Goal: Find specific page/section: Find specific page/section

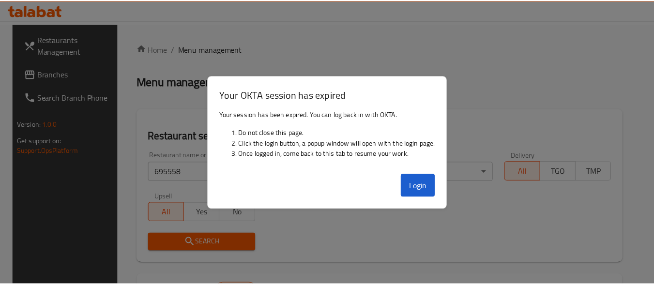
scroll to position [147, 0]
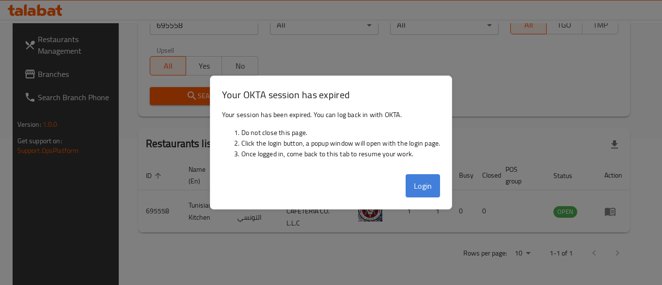
click at [427, 187] on button "Login" at bounding box center [422, 185] width 35 height 23
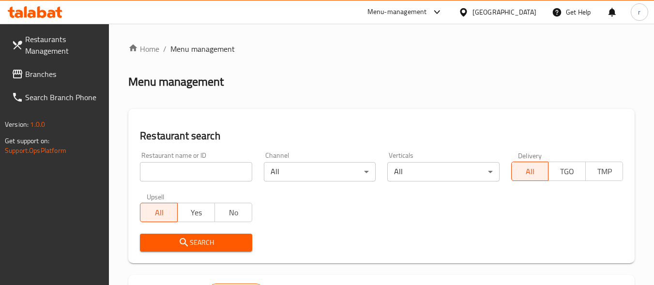
click at [61, 75] on span "Branches" at bounding box center [63, 74] width 77 height 12
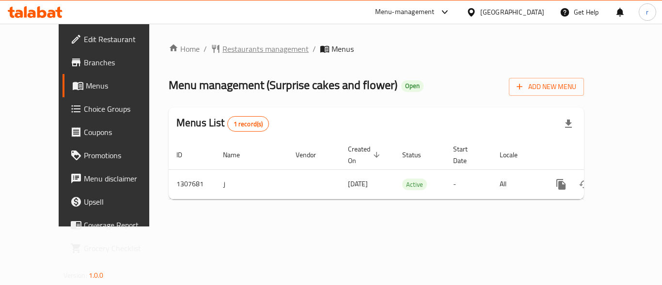
click at [222, 49] on span "Restaurants management" at bounding box center [265, 49] width 86 height 12
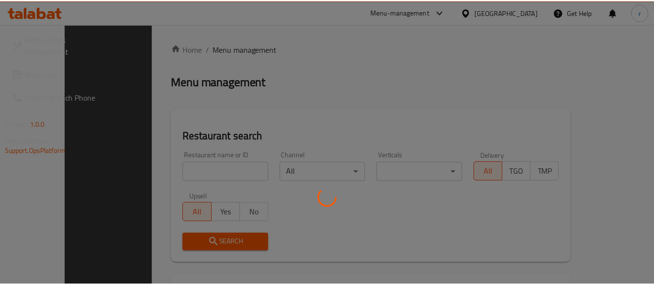
scroll to position [110, 0]
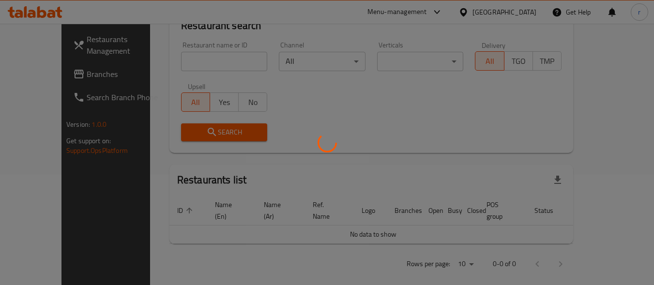
click at [303, 93] on div at bounding box center [327, 142] width 654 height 285
click at [192, 52] on div at bounding box center [327, 142] width 654 height 285
click at [221, 54] on div at bounding box center [327, 142] width 654 height 285
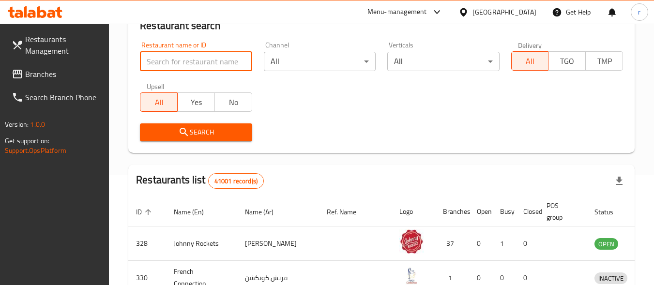
click at [221, 62] on input "search" at bounding box center [196, 61] width 112 height 19
paste input "704412"
type input "704412"
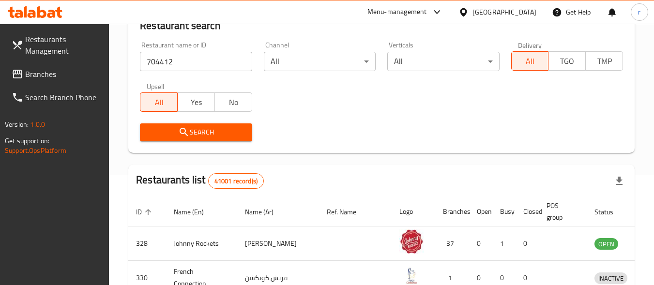
click at [190, 126] on span "Search" at bounding box center [196, 132] width 96 height 12
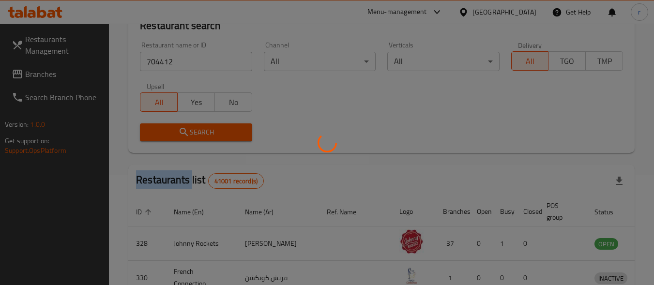
click at [190, 126] on div at bounding box center [327, 142] width 654 height 285
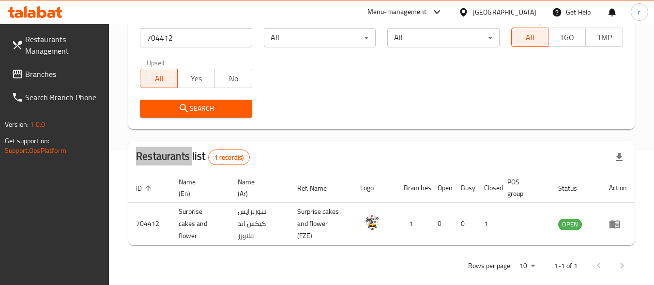
scroll to position [147, 0]
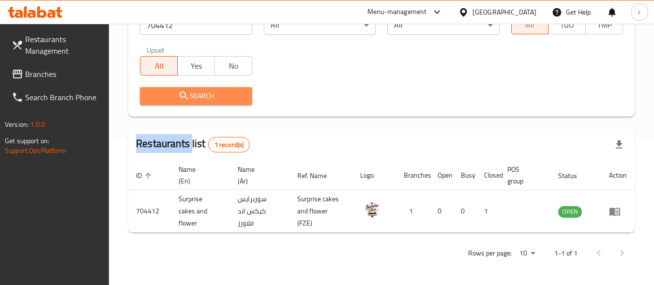
click at [227, 94] on span "Search" at bounding box center [196, 96] width 96 height 12
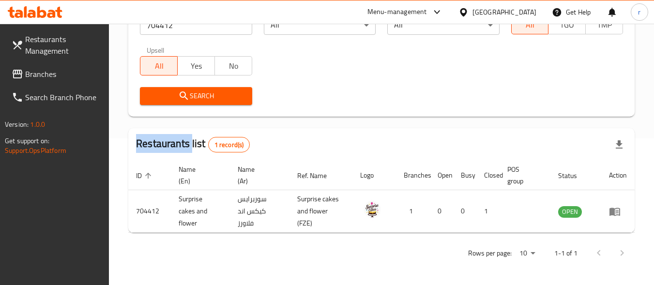
click at [50, 77] on span "Branches" at bounding box center [63, 74] width 77 height 12
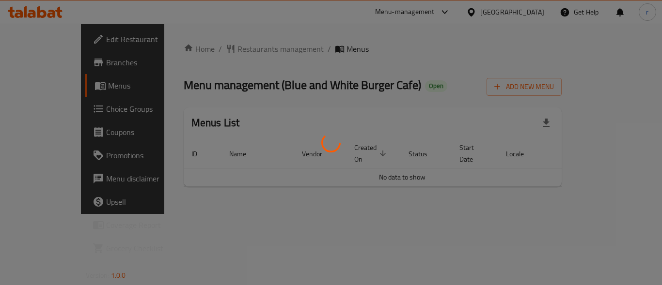
click at [240, 49] on div at bounding box center [331, 142] width 662 height 285
click at [240, 46] on div at bounding box center [331, 142] width 662 height 285
click at [237, 52] on div at bounding box center [331, 142] width 662 height 285
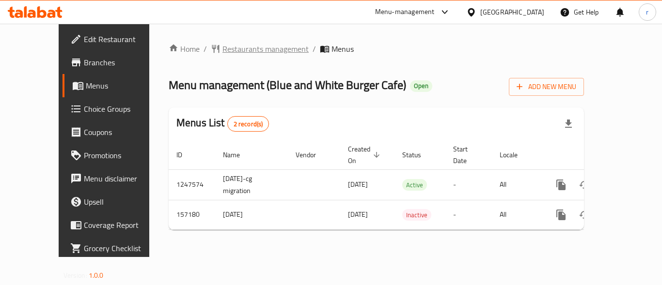
click at [230, 54] on span "Restaurants management" at bounding box center [265, 49] width 86 height 12
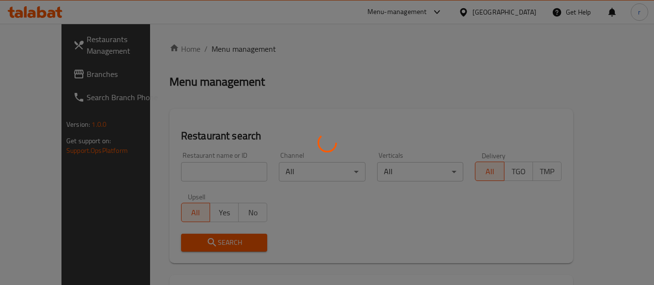
click at [204, 170] on div at bounding box center [327, 142] width 654 height 285
click at [207, 170] on div at bounding box center [327, 142] width 654 height 285
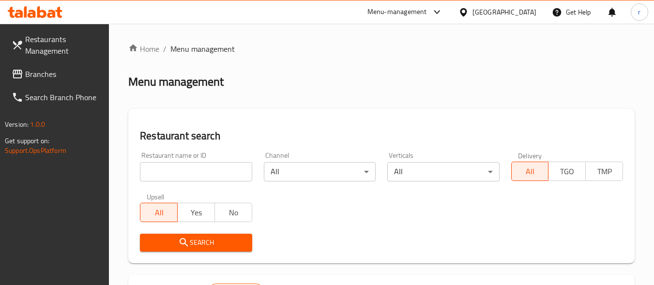
click at [207, 170] on input "search" at bounding box center [196, 171] width 112 height 19
paste input "615294"
type input "615294"
click at [186, 243] on icon "submit" at bounding box center [184, 243] width 12 height 12
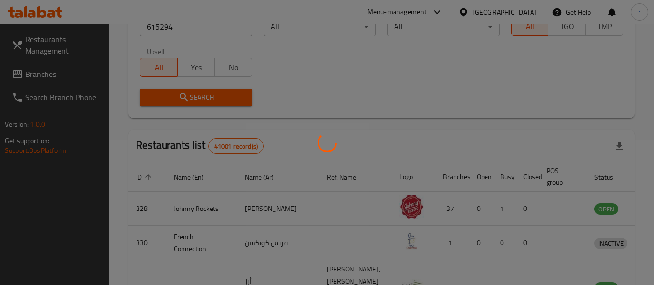
scroll to position [139, 0]
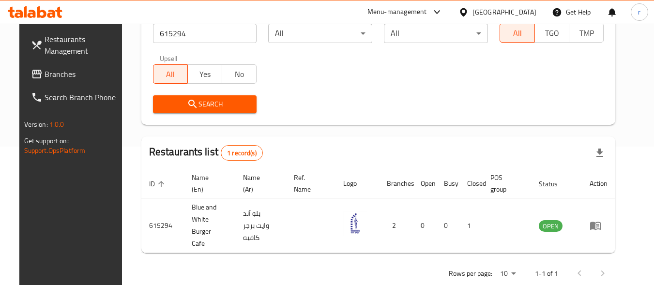
click at [512, 9] on div "[GEOGRAPHIC_DATA]" at bounding box center [505, 12] width 64 height 11
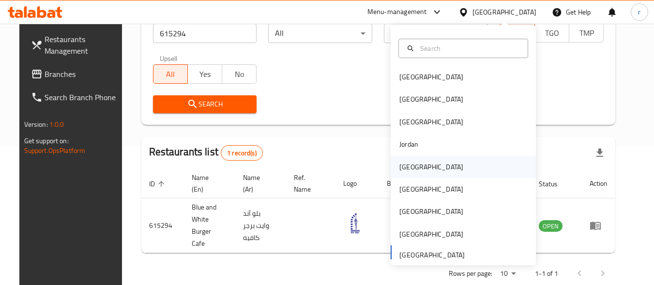
click at [412, 166] on div "Kuwait" at bounding box center [432, 167] width 64 height 11
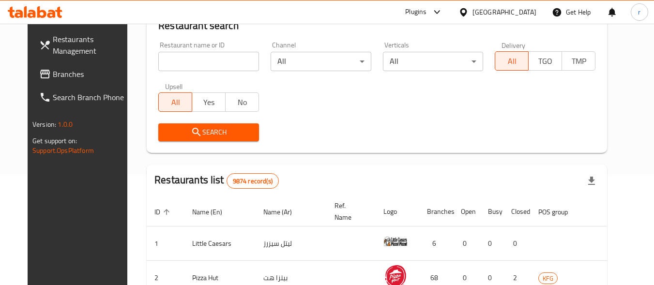
scroll to position [139, 0]
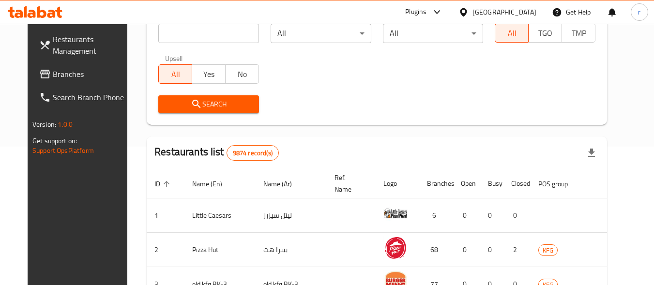
click at [53, 77] on span "Branches" at bounding box center [91, 74] width 77 height 12
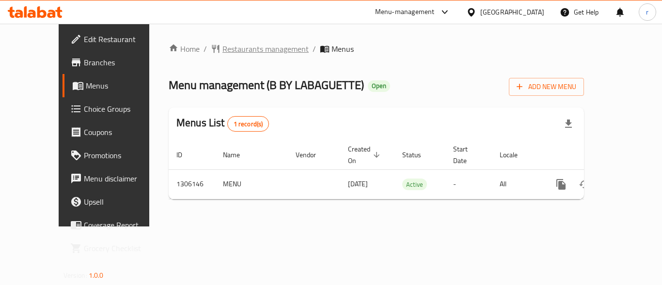
click at [235, 46] on span "Restaurants management" at bounding box center [265, 49] width 86 height 12
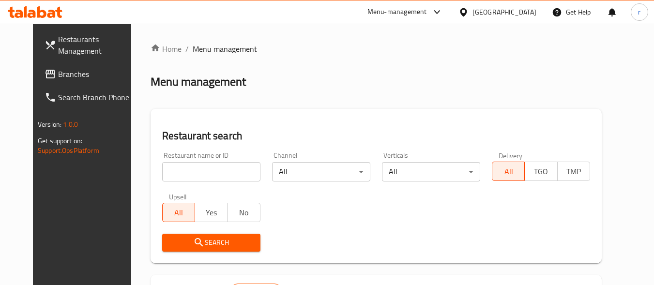
click at [192, 166] on input "search" at bounding box center [211, 171] width 98 height 19
paste input "703965"
type input "703965"
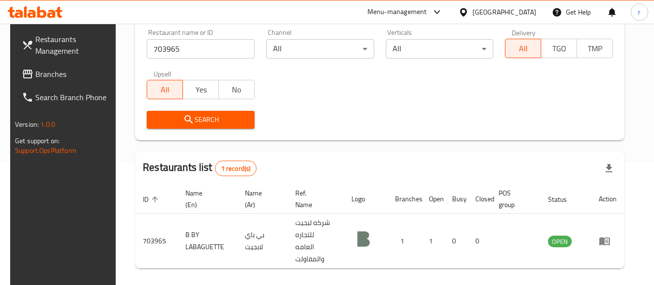
scroll to position [147, 0]
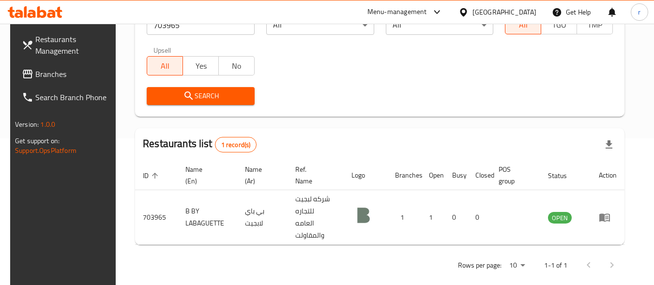
click at [532, 12] on div "Kuwait" at bounding box center [505, 12] width 64 height 11
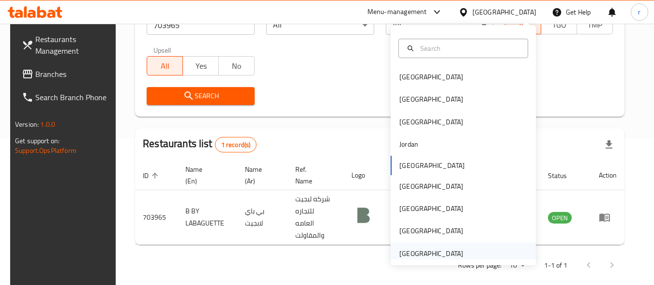
click at [421, 254] on div "[GEOGRAPHIC_DATA]" at bounding box center [432, 253] width 64 height 11
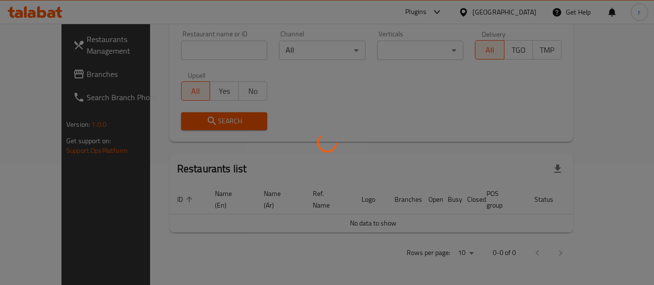
click at [421, 254] on div at bounding box center [327, 142] width 654 height 285
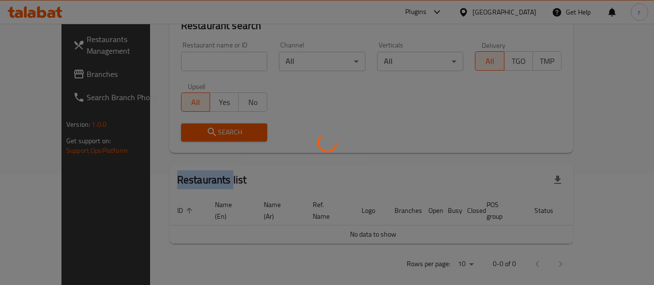
scroll to position [147, 0]
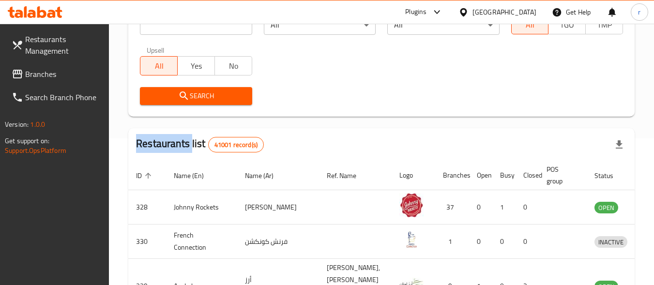
click at [67, 72] on span "Branches" at bounding box center [63, 74] width 77 height 12
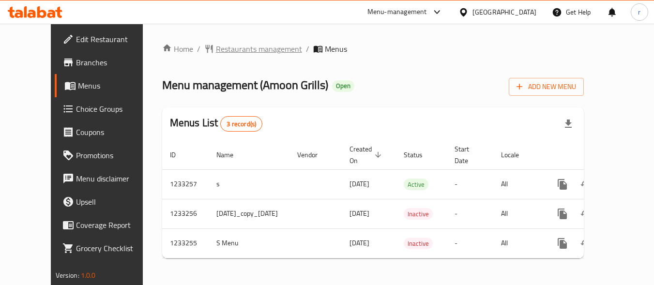
click at [216, 47] on span "Restaurants management" at bounding box center [259, 49] width 86 height 12
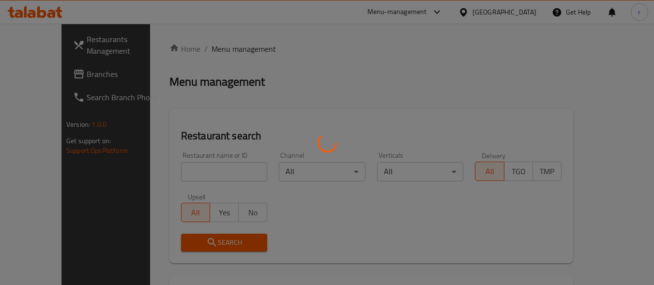
click at [183, 167] on div at bounding box center [327, 142] width 654 height 285
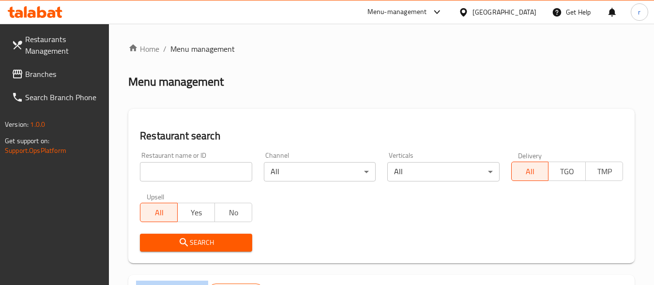
click at [183, 167] on div at bounding box center [327, 142] width 654 height 285
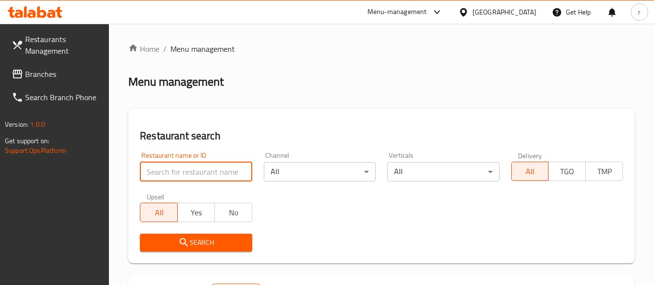
click at [183, 167] on input "search" at bounding box center [196, 171] width 112 height 19
paste input "678091"
type input "678091"
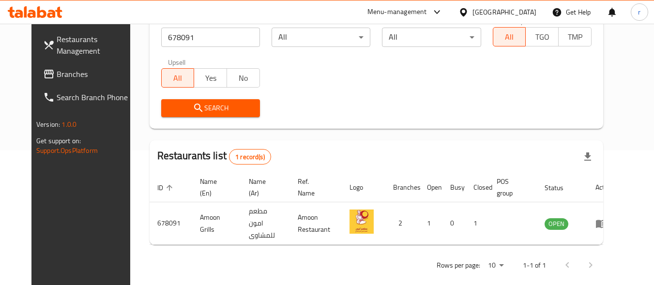
scroll to position [139, 0]
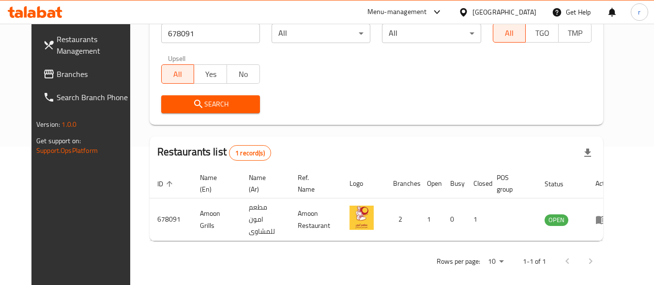
click at [57, 76] on span "Branches" at bounding box center [95, 74] width 77 height 12
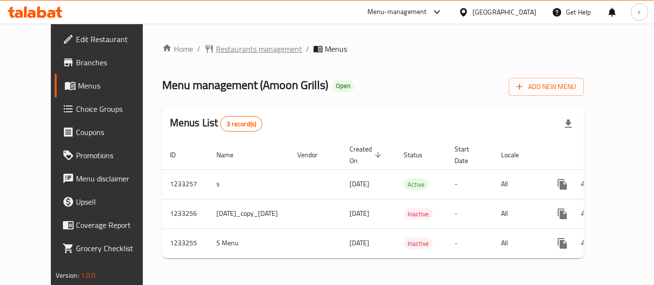
click at [231, 47] on span "Restaurants management" at bounding box center [259, 49] width 86 height 12
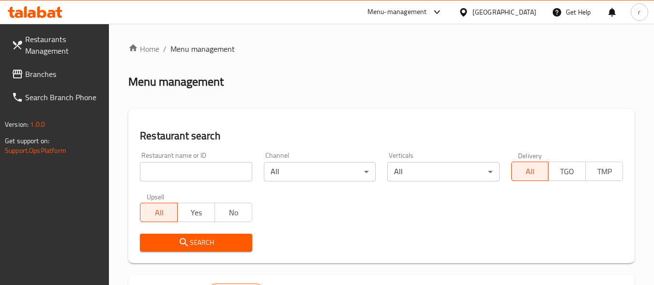
click at [210, 176] on input "search" at bounding box center [196, 171] width 112 height 19
paste input "678091"
type input "678091"
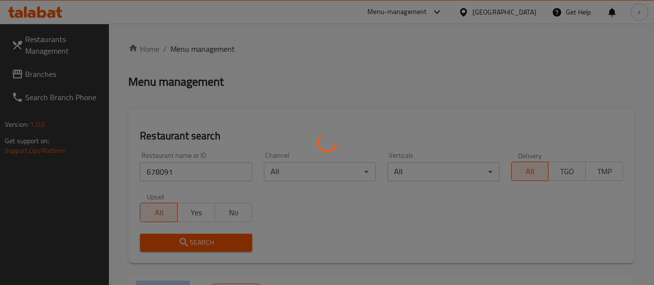
click at [201, 243] on div at bounding box center [327, 142] width 654 height 285
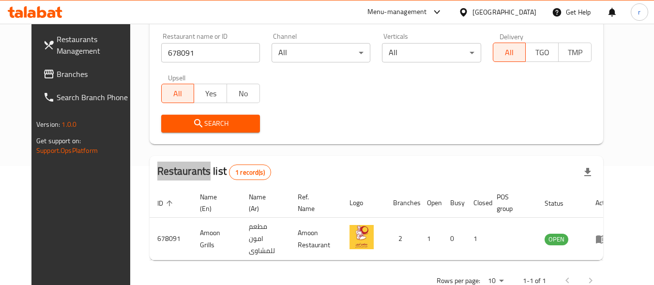
scroll to position [135, 0]
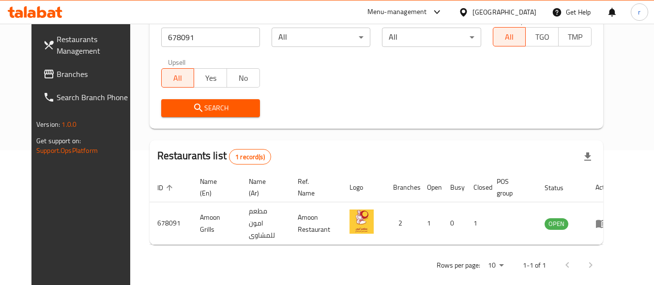
click at [509, 14] on div "[GEOGRAPHIC_DATA]" at bounding box center [505, 12] width 64 height 11
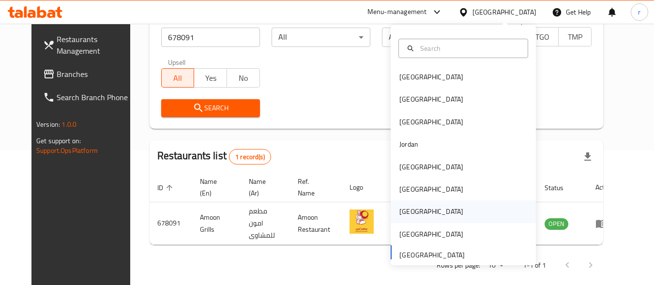
click at [410, 204] on div "[GEOGRAPHIC_DATA]" at bounding box center [431, 212] width 79 height 22
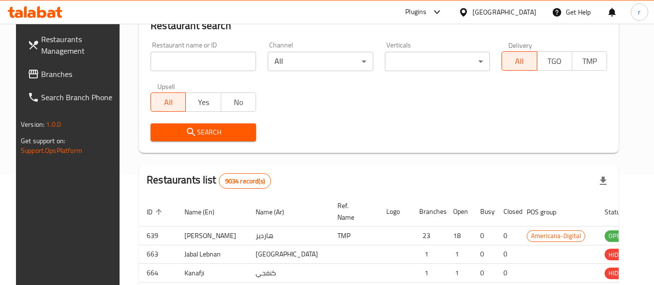
scroll to position [135, 0]
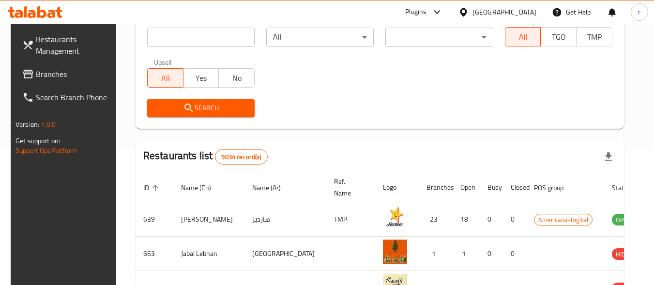
click at [46, 76] on span "Branches" at bounding box center [74, 74] width 77 height 12
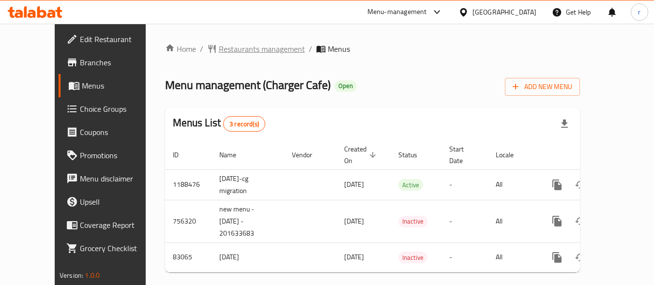
click at [232, 45] on span "Restaurants management" at bounding box center [262, 49] width 86 height 12
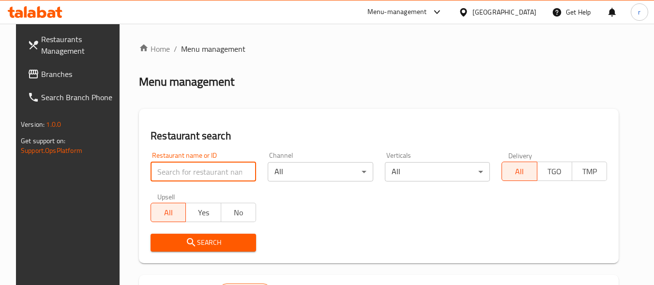
click at [177, 165] on input "search" at bounding box center [204, 171] width 106 height 19
paste input "600629"
type input "600629"
click at [362, 121] on div "Restaurant search Restaurant name or ID 600629 Restaurant name or ID Channel Al…" at bounding box center [379, 186] width 480 height 154
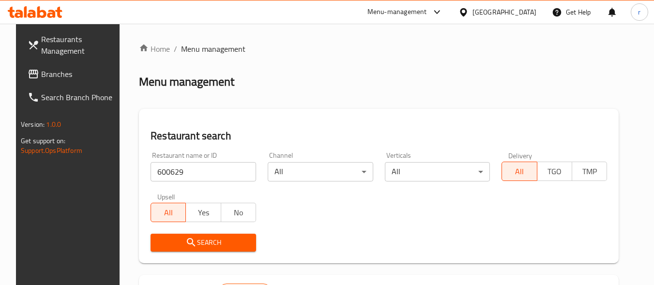
click at [202, 247] on span "Search" at bounding box center [203, 243] width 90 height 12
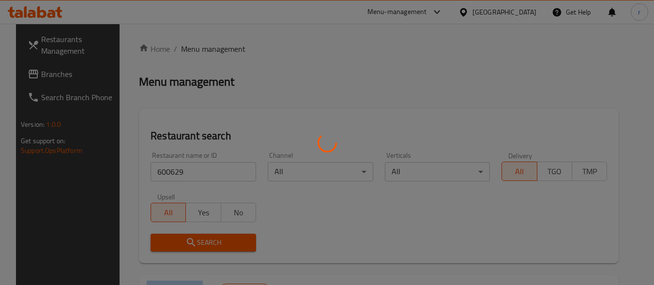
click at [202, 247] on div at bounding box center [327, 142] width 654 height 285
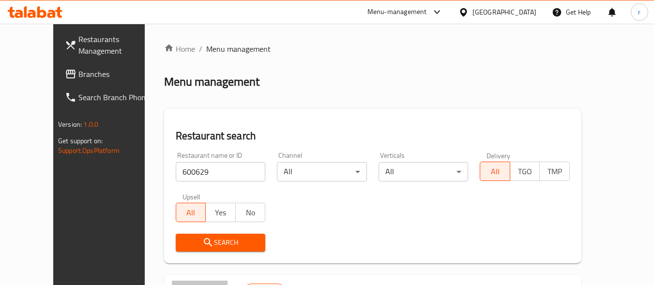
scroll to position [123, 0]
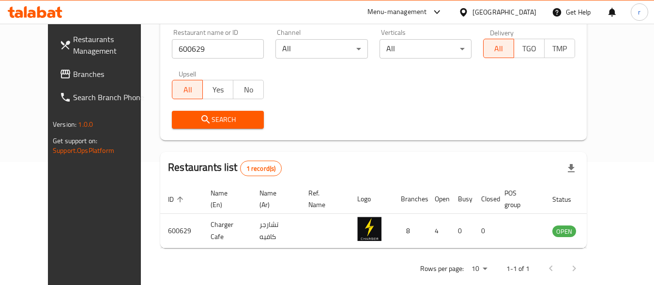
click at [532, 8] on div "[GEOGRAPHIC_DATA]" at bounding box center [505, 12] width 64 height 11
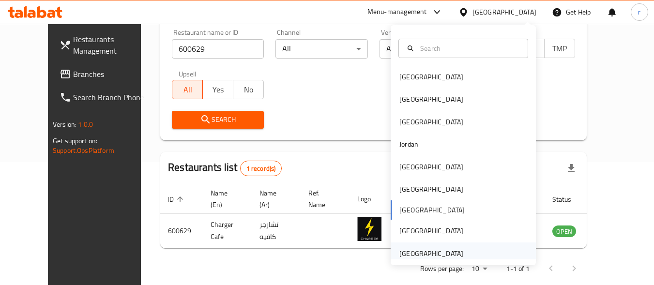
click at [423, 256] on div "[GEOGRAPHIC_DATA]" at bounding box center [432, 253] width 64 height 11
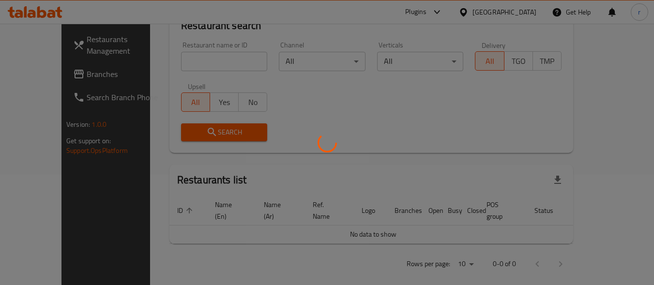
scroll to position [123, 0]
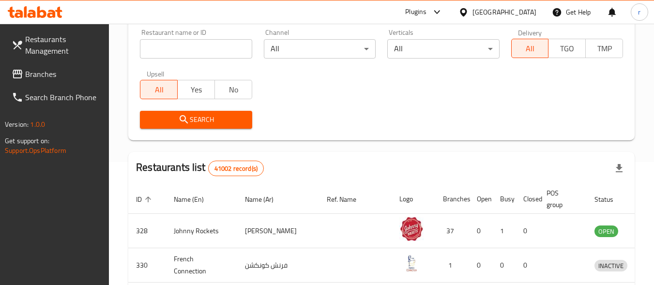
click at [46, 68] on span "Branches" at bounding box center [63, 74] width 77 height 12
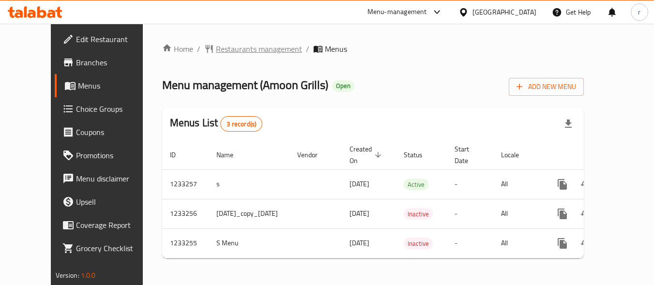
click at [245, 45] on span "Restaurants management" at bounding box center [259, 49] width 86 height 12
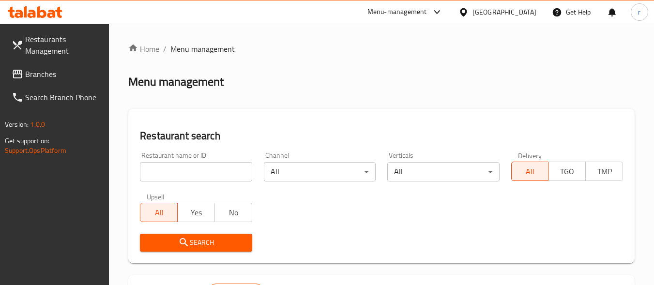
drag, startPoint x: 146, startPoint y: 174, endPoint x: 222, endPoint y: 161, distance: 77.2
click at [146, 174] on input "search" at bounding box center [196, 171] width 112 height 19
paste input "678091"
type input "678091"
click at [283, 151] on div "Channel All ​" at bounding box center [320, 166] width 124 height 41
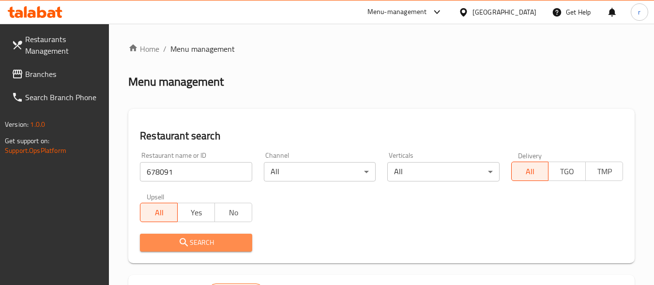
click at [197, 241] on span "Search" at bounding box center [196, 243] width 96 height 12
click at [197, 241] on div at bounding box center [327, 142] width 654 height 285
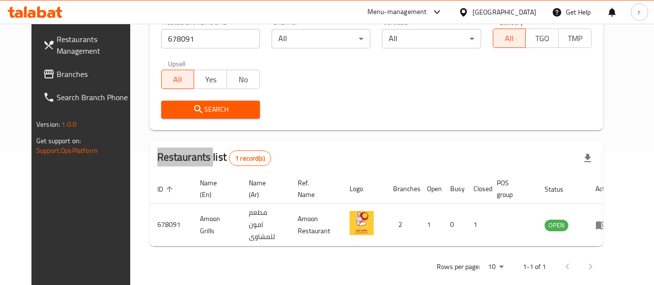
scroll to position [135, 0]
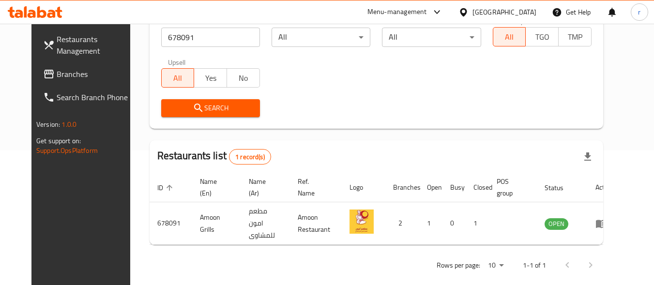
click at [492, 9] on div "[GEOGRAPHIC_DATA]" at bounding box center [505, 12] width 64 height 11
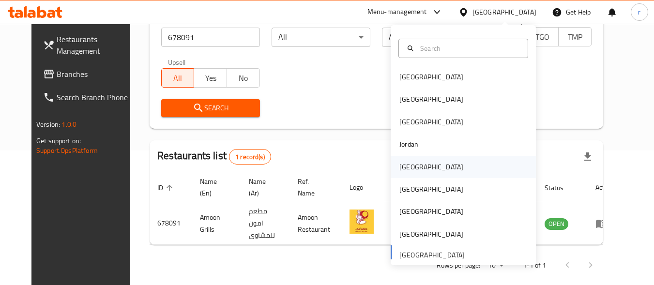
click at [403, 172] on div "[GEOGRAPHIC_DATA]" at bounding box center [432, 167] width 64 height 11
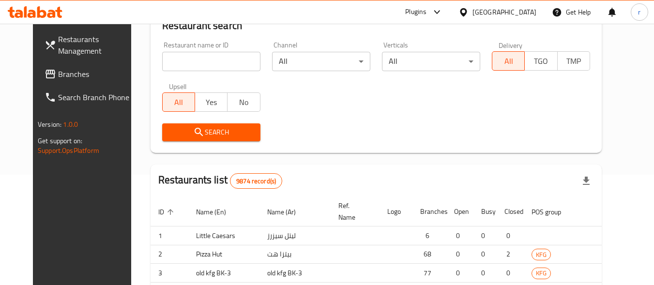
scroll to position [135, 0]
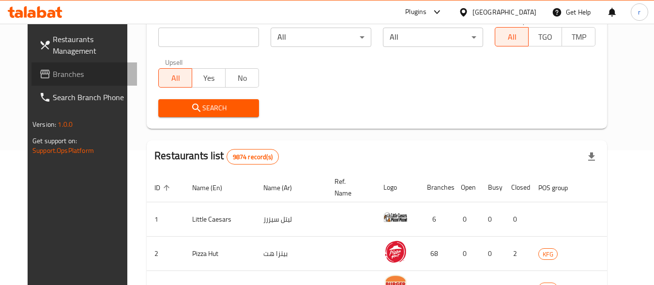
click at [53, 75] on span "Branches" at bounding box center [91, 74] width 77 height 12
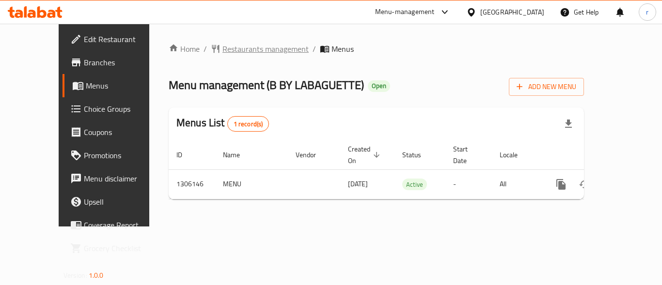
drag, startPoint x: 224, startPoint y: 41, endPoint x: 224, endPoint y: 46, distance: 4.9
click at [224, 41] on div "Home / Restaurants management / Menus Menu management ( B BY LABAGUETTE ) Open …" at bounding box center [376, 125] width 454 height 203
click at [224, 46] on span "Restaurants management" at bounding box center [265, 49] width 86 height 12
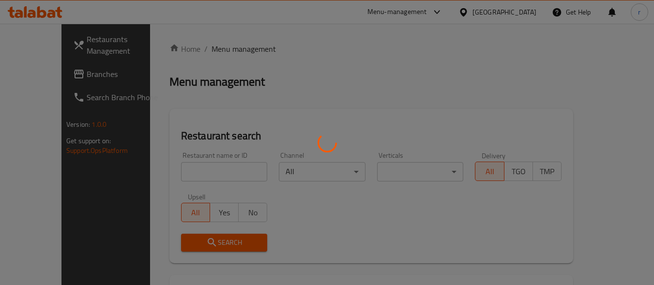
click at [182, 174] on div at bounding box center [327, 142] width 654 height 285
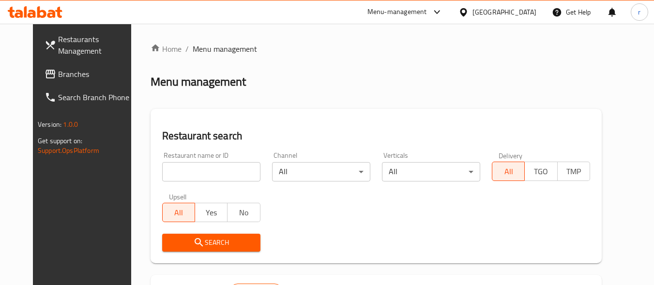
drag, startPoint x: 176, startPoint y: 176, endPoint x: 193, endPoint y: 161, distance: 23.0
click at [176, 176] on input "search" at bounding box center [211, 171] width 98 height 19
paste input "703965"
type input "703965"
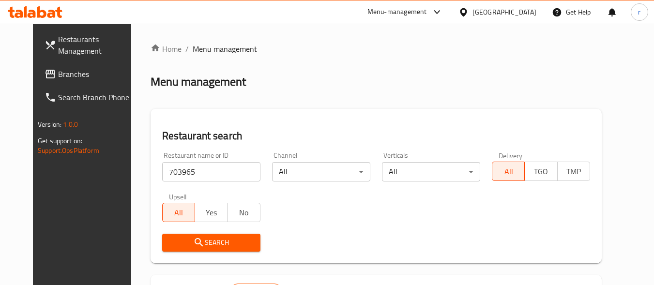
click at [205, 237] on span "Search" at bounding box center [211, 243] width 83 height 12
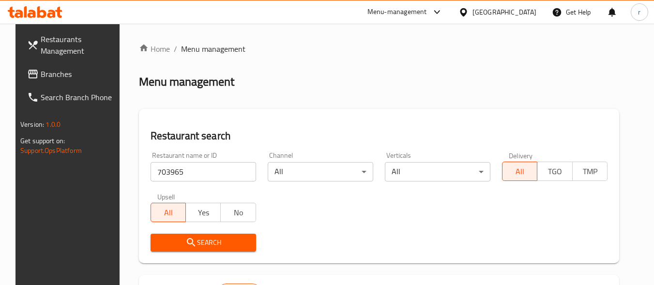
drag, startPoint x: 526, startPoint y: 5, endPoint x: 525, endPoint y: 18, distance: 12.6
click at [526, 5] on div "[GEOGRAPHIC_DATA]" at bounding box center [497, 11] width 93 height 23
click at [523, 13] on div "[GEOGRAPHIC_DATA]" at bounding box center [505, 12] width 64 height 11
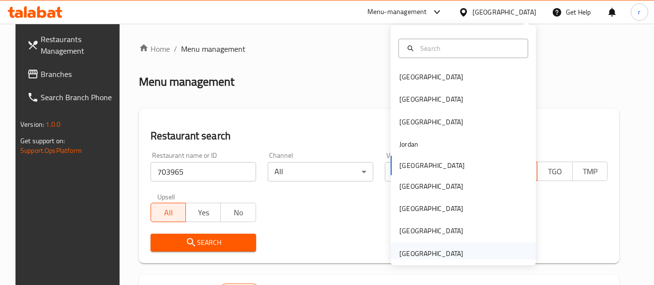
click at [413, 255] on div "[GEOGRAPHIC_DATA]" at bounding box center [432, 253] width 64 height 11
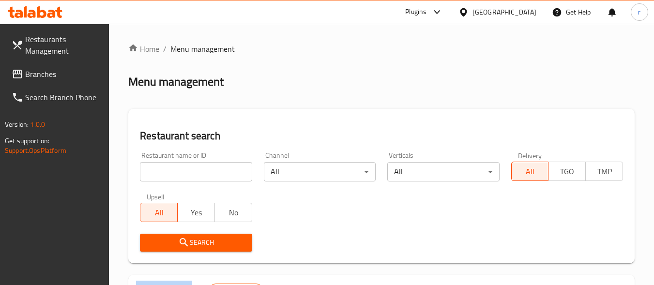
click at [38, 76] on span "Branches" at bounding box center [63, 74] width 77 height 12
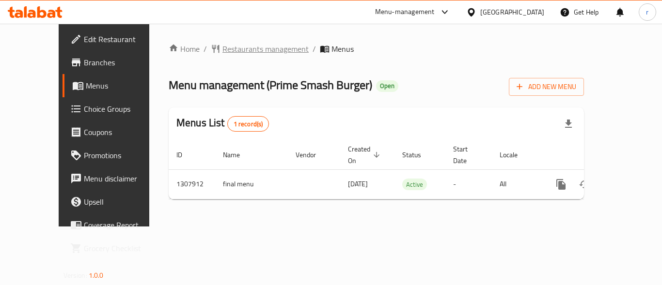
click at [222, 49] on span "Restaurants management" at bounding box center [265, 49] width 86 height 12
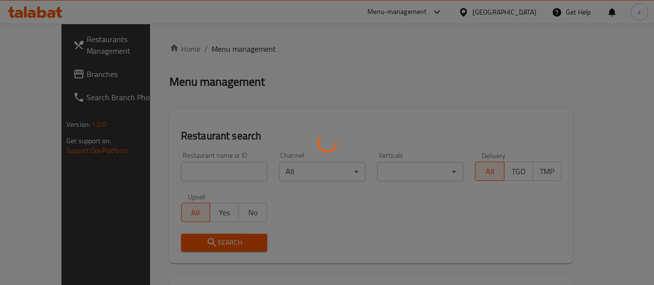
click at [212, 49] on div at bounding box center [327, 142] width 654 height 285
click at [203, 173] on div at bounding box center [327, 142] width 654 height 285
click at [202, 170] on div at bounding box center [327, 142] width 654 height 285
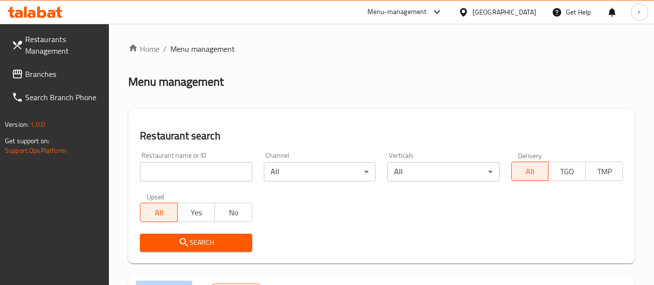
click at [202, 170] on div at bounding box center [327, 142] width 654 height 285
click at [256, 127] on div "Restaurant search Restaurant name or ID Restaurant name or ID Channel All ​ Ver…" at bounding box center [381, 186] width 507 height 154
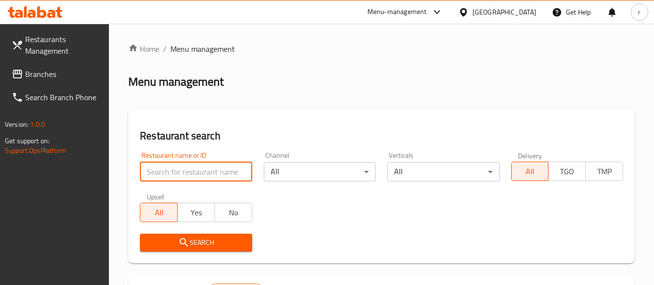
click at [218, 171] on input "search" at bounding box center [196, 171] width 112 height 19
paste input "704688"
type input "704688"
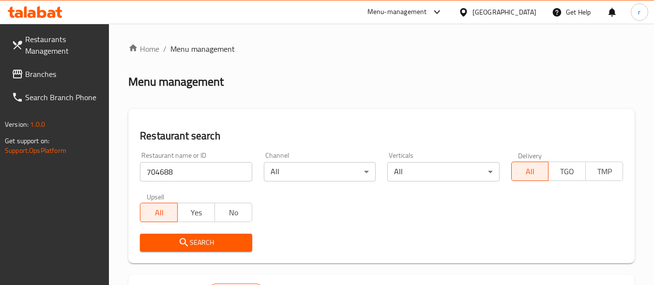
click at [229, 234] on button "Search" at bounding box center [196, 243] width 112 height 18
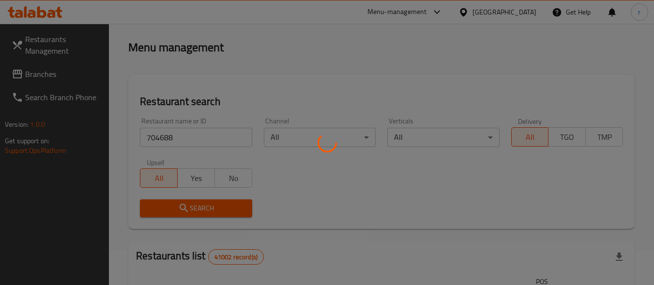
scroll to position [145, 0]
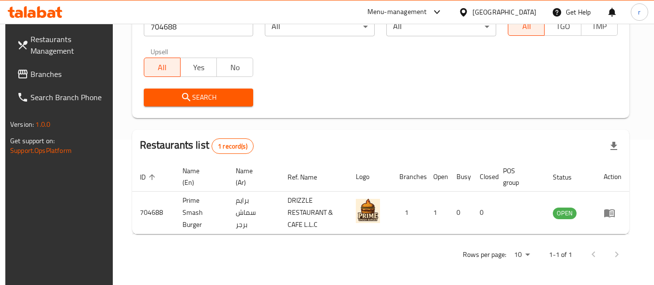
click at [521, 13] on div "[GEOGRAPHIC_DATA]" at bounding box center [505, 12] width 64 height 11
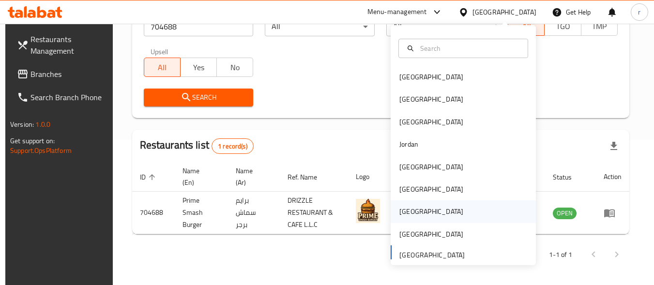
click at [402, 213] on div "[GEOGRAPHIC_DATA]" at bounding box center [432, 211] width 64 height 11
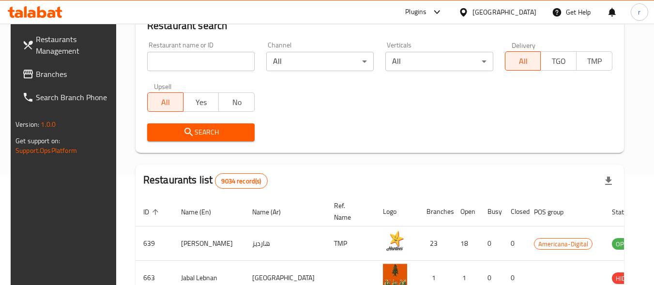
scroll to position [145, 0]
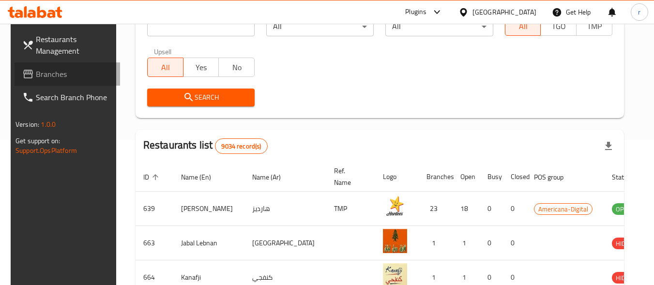
click at [59, 69] on span "Branches" at bounding box center [74, 74] width 77 height 12
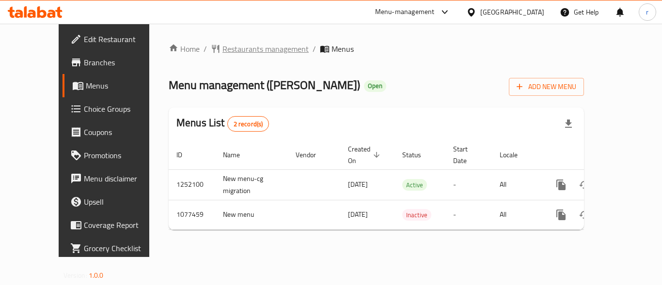
click at [231, 49] on span "Restaurants management" at bounding box center [265, 49] width 86 height 12
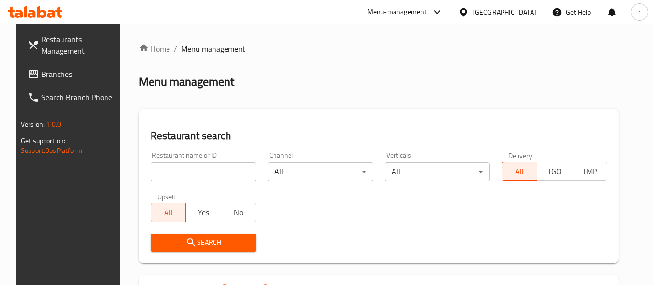
click at [187, 171] on div at bounding box center [327, 142] width 654 height 285
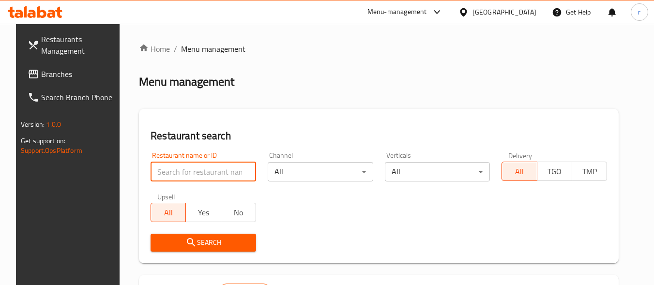
click at [187, 171] on input "search" at bounding box center [204, 171] width 106 height 19
paste input "664048"
type input "664048"
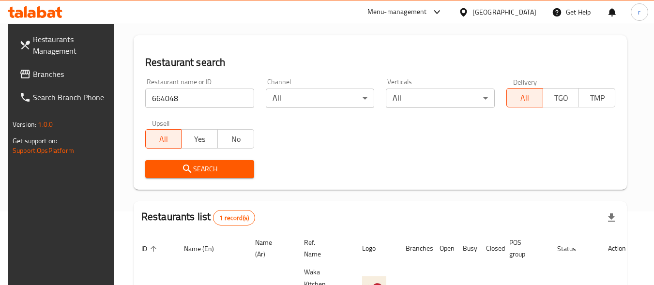
scroll to position [147, 0]
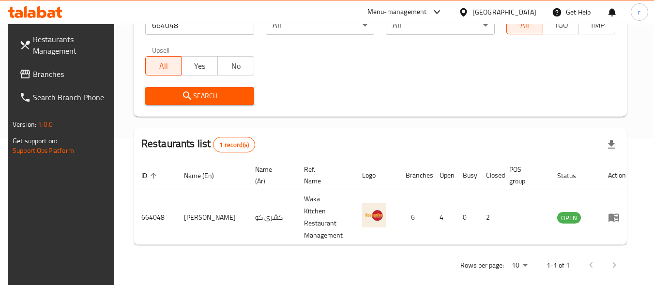
click at [526, 12] on div "[GEOGRAPHIC_DATA]" at bounding box center [505, 12] width 64 height 11
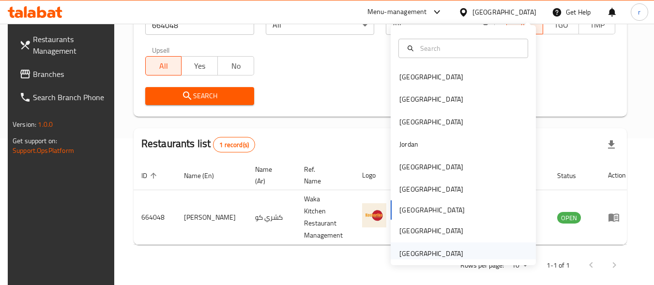
click at [423, 259] on div "[GEOGRAPHIC_DATA]" at bounding box center [432, 253] width 64 height 11
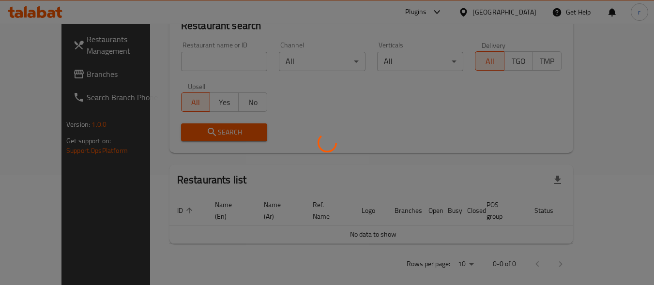
scroll to position [147, 0]
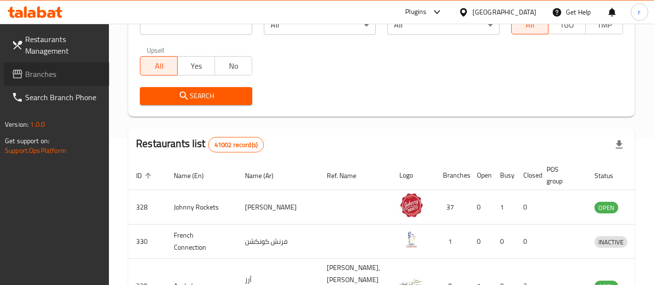
click at [35, 72] on span "Branches" at bounding box center [63, 74] width 77 height 12
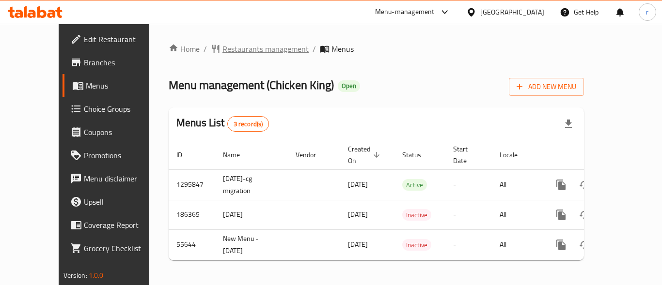
click at [225, 46] on span "Restaurants management" at bounding box center [265, 49] width 86 height 12
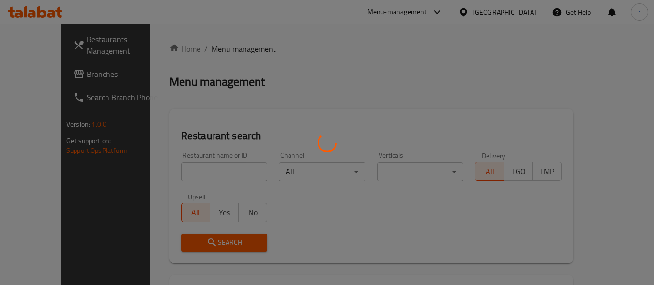
click at [186, 169] on div at bounding box center [327, 142] width 654 height 285
click at [191, 173] on div at bounding box center [327, 142] width 654 height 285
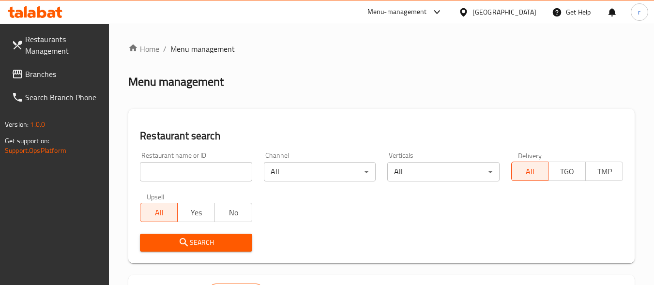
click at [191, 173] on div at bounding box center [327, 142] width 654 height 285
click at [191, 173] on input "search" at bounding box center [196, 171] width 112 height 19
paste input "15496"
type input "15496"
click at [174, 236] on button "Search" at bounding box center [196, 243] width 112 height 18
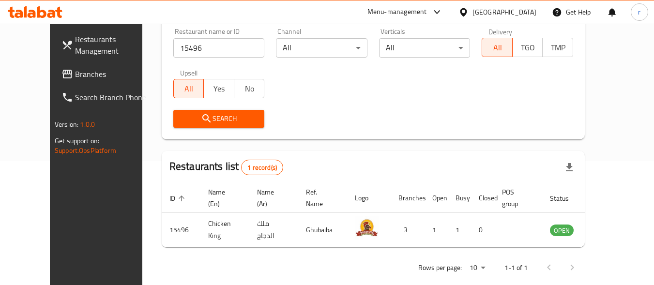
scroll to position [139, 0]
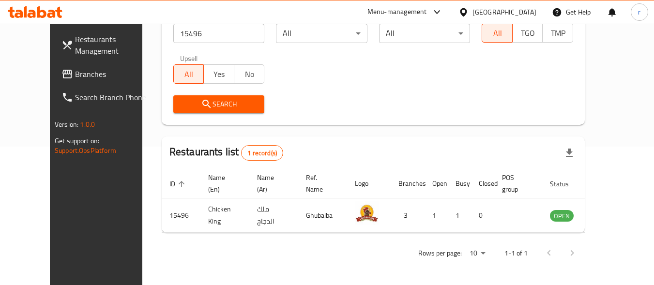
click at [510, 9] on div "[GEOGRAPHIC_DATA]" at bounding box center [505, 12] width 64 height 11
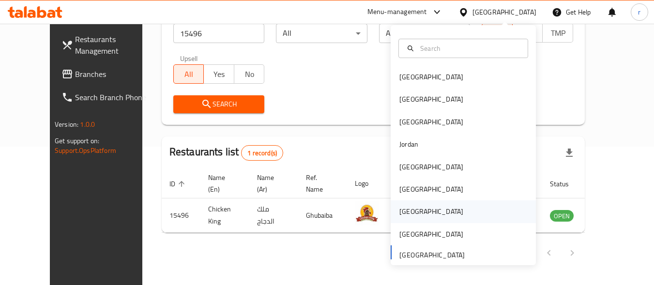
click at [403, 209] on div "Qatar" at bounding box center [432, 211] width 64 height 11
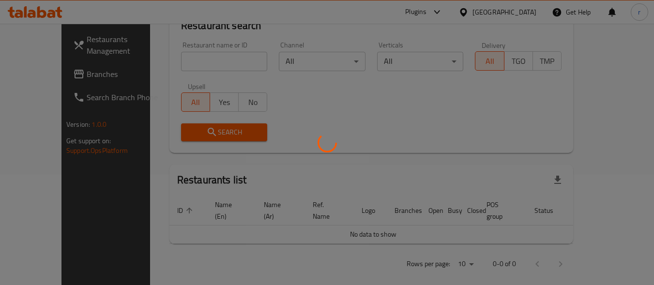
scroll to position [139, 0]
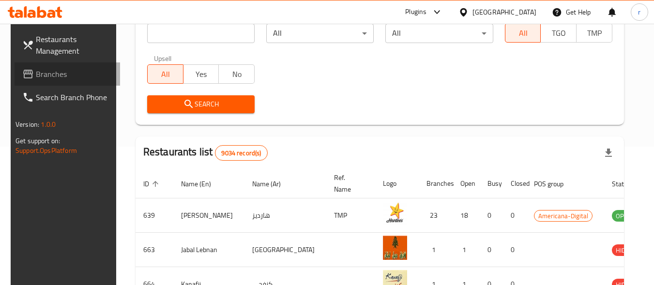
click at [36, 73] on span "Branches" at bounding box center [74, 74] width 77 height 12
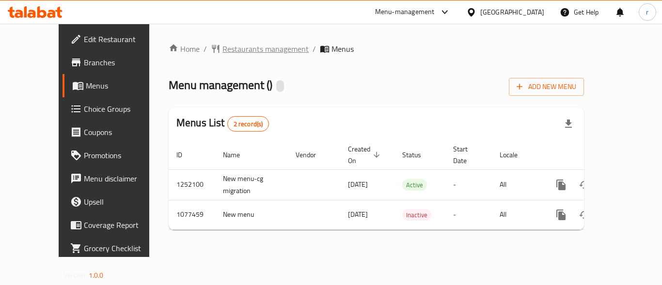
click at [222, 53] on span "Restaurants management" at bounding box center [265, 49] width 86 height 12
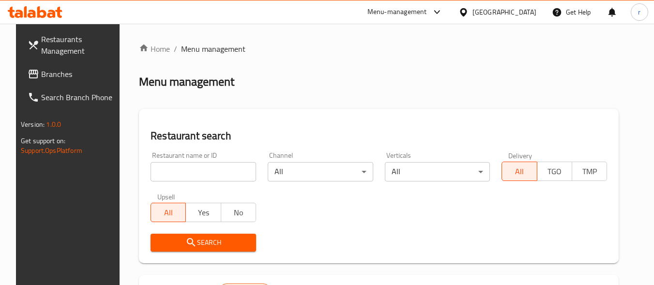
click at [169, 168] on input "search" at bounding box center [204, 171] width 106 height 19
paste input "664048"
type input "664048"
click at [329, 119] on div "Restaurant search Restaurant name or ID 664048 Restaurant name or ID Channel Al…" at bounding box center [379, 186] width 480 height 154
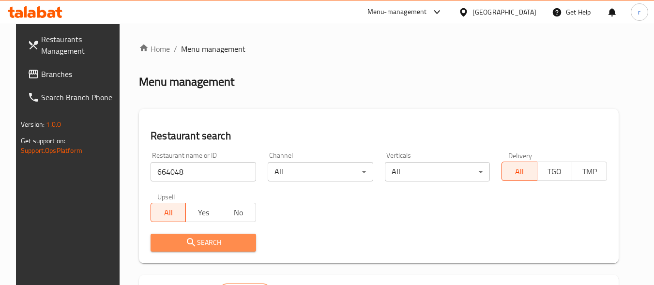
click at [214, 242] on span "Search" at bounding box center [203, 243] width 90 height 12
click at [214, 242] on div at bounding box center [327, 142] width 654 height 285
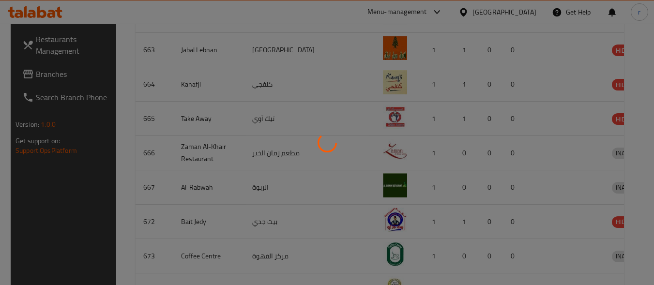
scroll to position [147, 0]
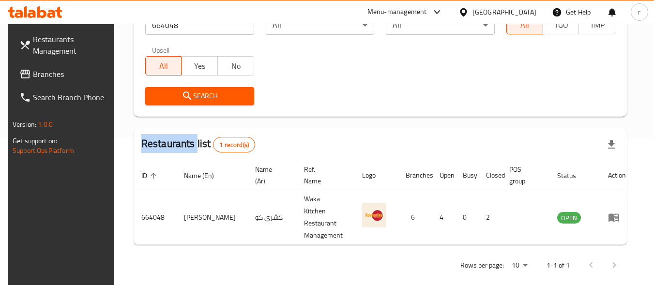
click at [467, 11] on icon at bounding box center [463, 12] width 7 height 8
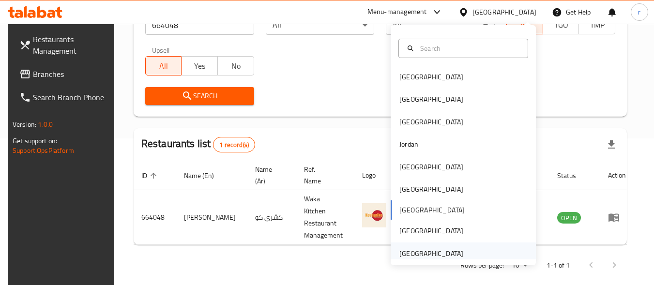
click at [415, 251] on div "[GEOGRAPHIC_DATA]" at bounding box center [432, 253] width 64 height 11
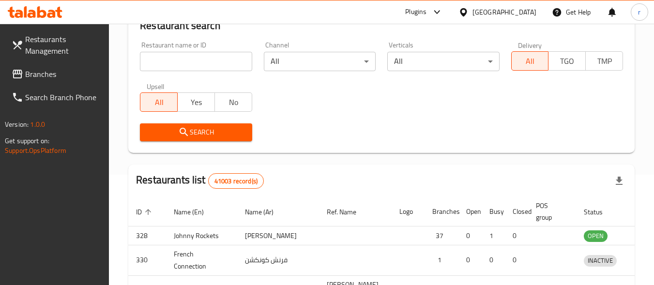
scroll to position [147, 0]
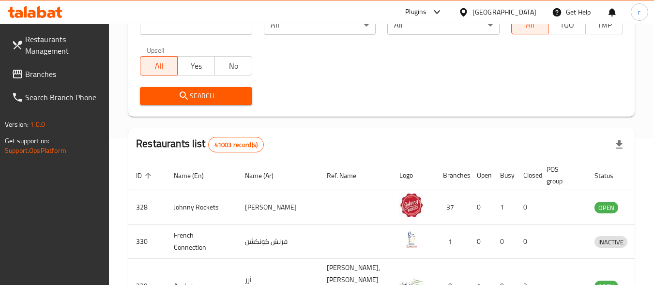
click at [45, 68] on span "Branches" at bounding box center [63, 74] width 77 height 12
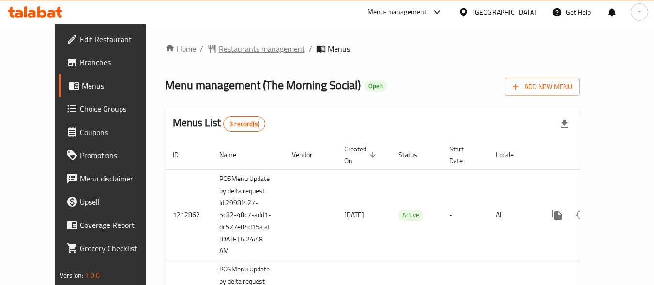
click at [219, 46] on span "Restaurants management" at bounding box center [262, 49] width 86 height 12
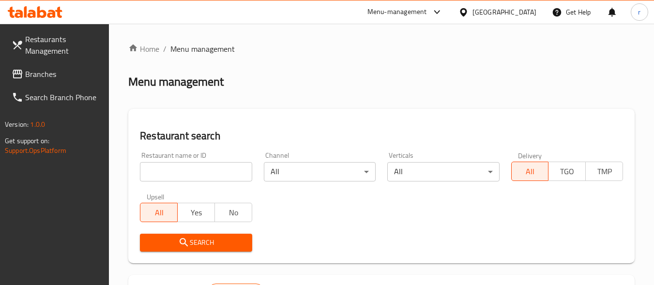
drag, startPoint x: 155, startPoint y: 166, endPoint x: 180, endPoint y: 162, distance: 25.5
click at [155, 166] on input "search" at bounding box center [196, 171] width 112 height 19
paste input "633740"
type input "633740"
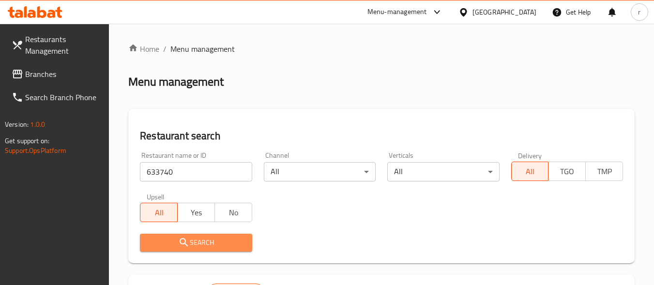
click at [169, 237] on span "Search" at bounding box center [196, 243] width 96 height 12
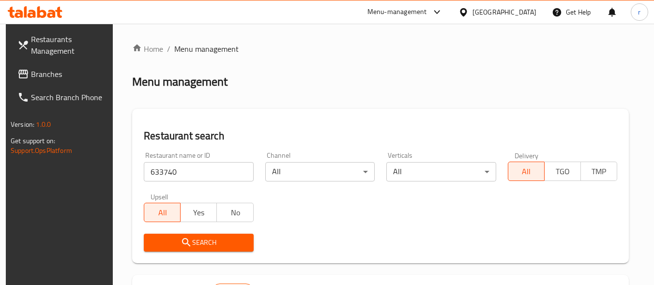
click at [62, 75] on span "Branches" at bounding box center [69, 74] width 77 height 12
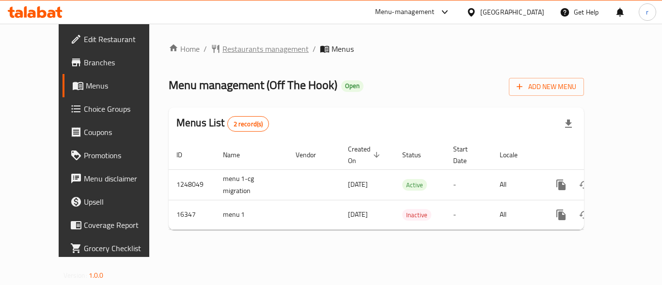
click at [224, 52] on span "Restaurants management" at bounding box center [265, 49] width 86 height 12
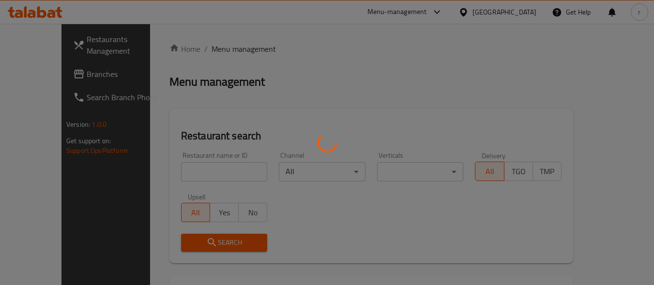
click at [188, 171] on div at bounding box center [327, 142] width 654 height 285
click at [187, 170] on div at bounding box center [327, 142] width 654 height 285
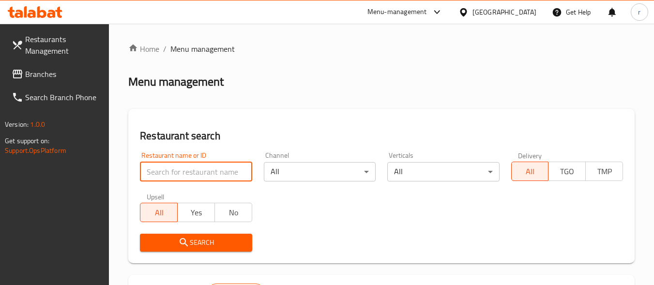
click at [190, 167] on input "search" at bounding box center [196, 171] width 112 height 19
paste input "9326"
type input "9326"
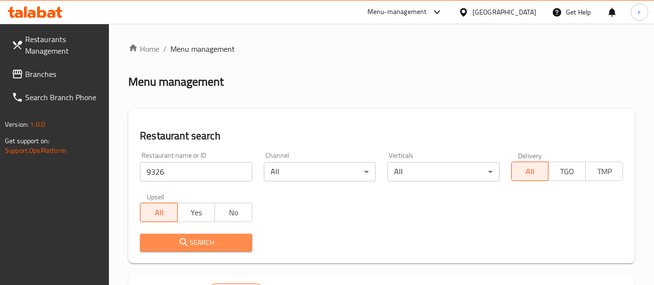
click at [200, 246] on span "Search" at bounding box center [196, 243] width 96 height 12
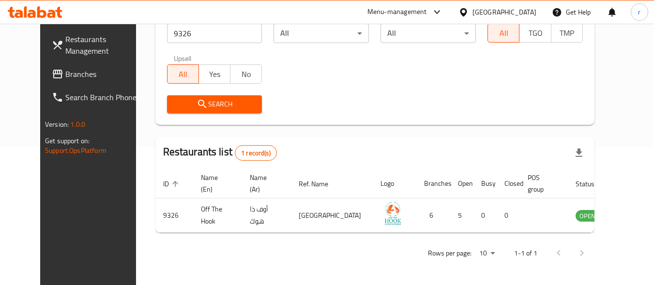
scroll to position [139, 0]
click at [522, 8] on div "United Arab Emirates" at bounding box center [505, 12] width 64 height 11
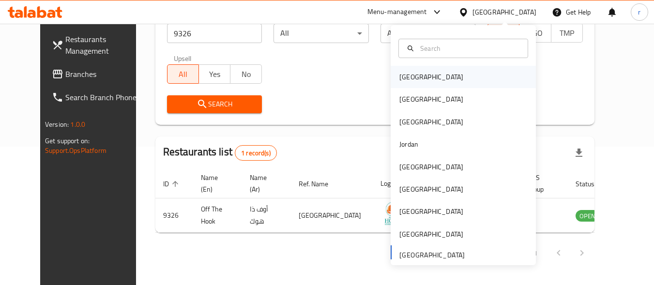
click at [403, 81] on div "Bahrain" at bounding box center [432, 77] width 64 height 11
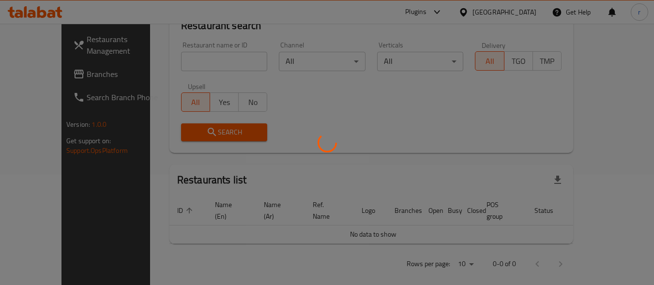
scroll to position [139, 0]
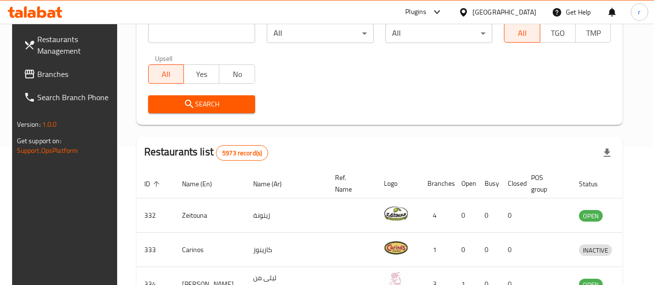
click at [24, 79] on icon at bounding box center [30, 74] width 12 height 12
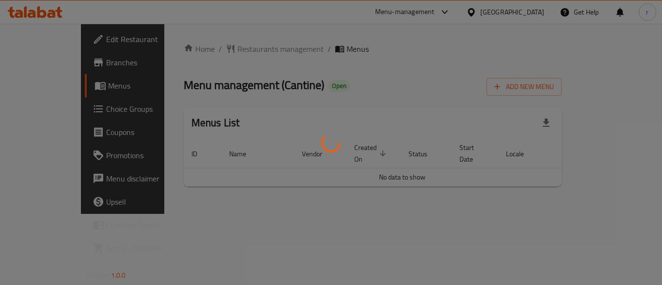
click at [226, 47] on div at bounding box center [331, 142] width 662 height 285
click at [226, 52] on div at bounding box center [331, 142] width 662 height 285
click at [227, 50] on div at bounding box center [331, 142] width 662 height 285
click at [204, 49] on div at bounding box center [331, 142] width 662 height 285
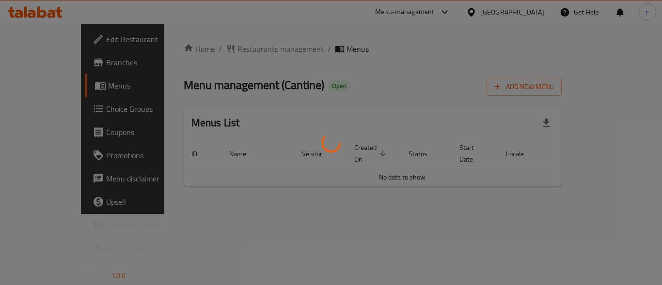
click at [217, 49] on div at bounding box center [331, 142] width 662 height 285
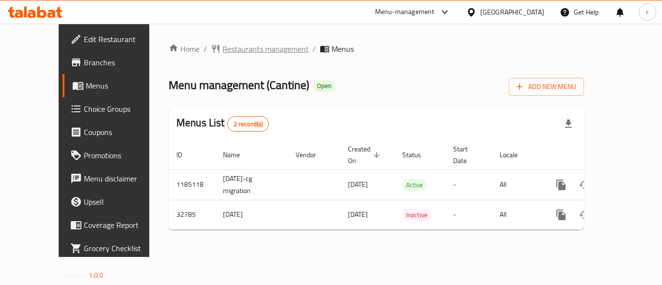
click at [222, 47] on span "Restaurants management" at bounding box center [265, 49] width 86 height 12
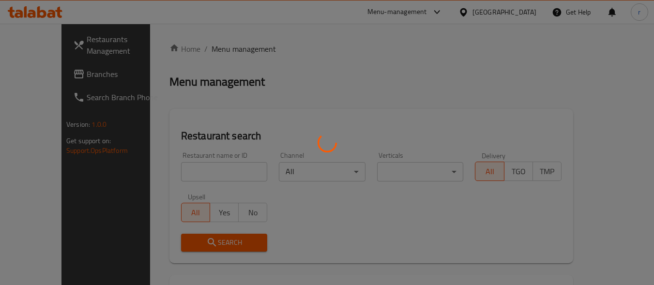
click at [214, 47] on div at bounding box center [327, 142] width 654 height 285
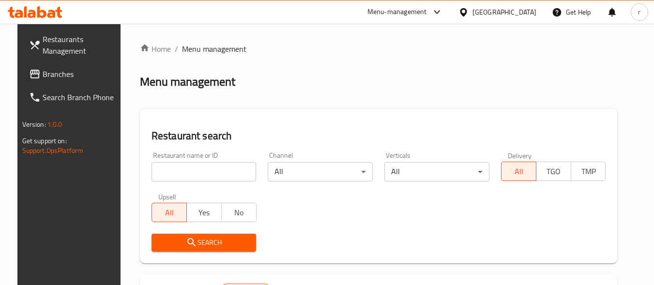
click at [213, 168] on input "search" at bounding box center [204, 171] width 105 height 19
paste input "16829"
type input "16829"
click at [206, 243] on span "Search" at bounding box center [204, 243] width 90 height 12
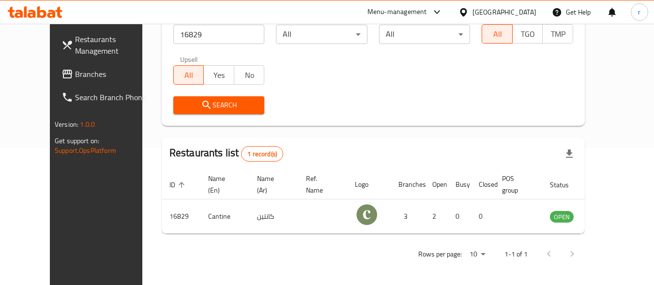
scroll to position [139, 0]
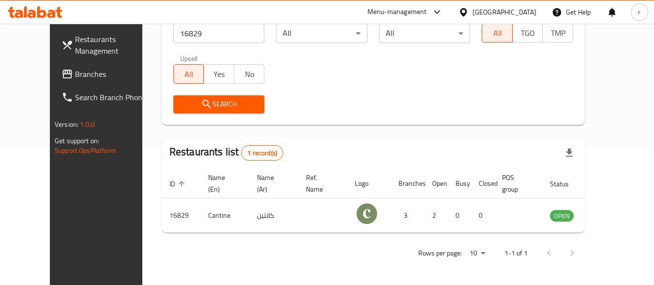
click at [525, 15] on div "Bahrain" at bounding box center [505, 12] width 64 height 11
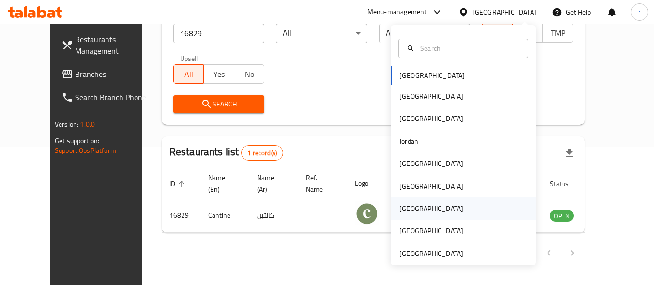
click at [408, 204] on div "[GEOGRAPHIC_DATA]" at bounding box center [432, 208] width 64 height 11
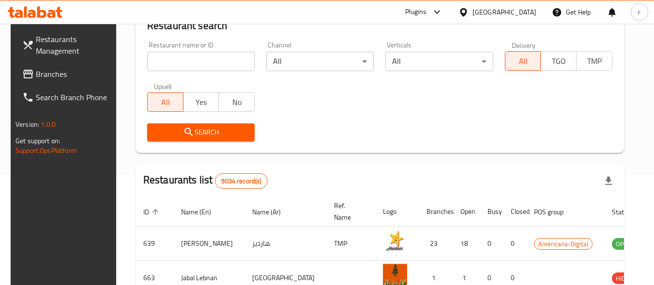
scroll to position [139, 0]
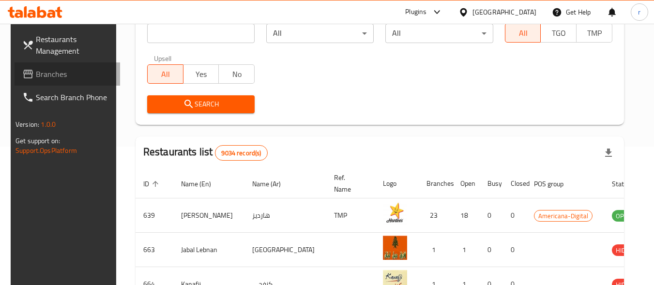
click at [22, 77] on icon at bounding box center [28, 74] width 12 height 12
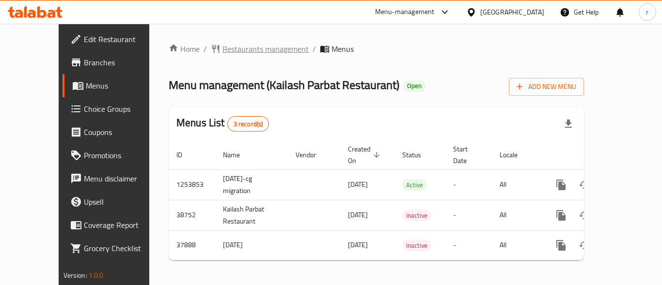
click at [222, 55] on span "Restaurants management" at bounding box center [265, 49] width 86 height 12
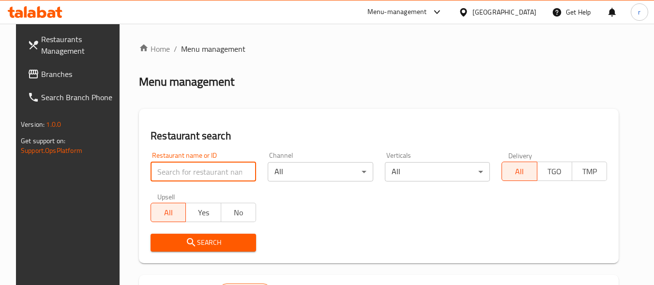
click at [196, 173] on input "search" at bounding box center [204, 171] width 106 height 19
paste input "19653"
type input "19653"
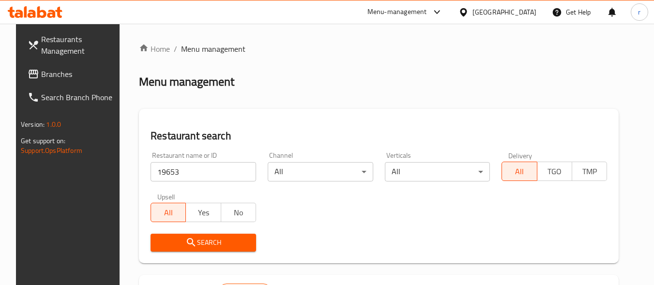
click at [195, 243] on span "Search" at bounding box center [203, 243] width 90 height 12
